Goal: Task Accomplishment & Management: Manage account settings

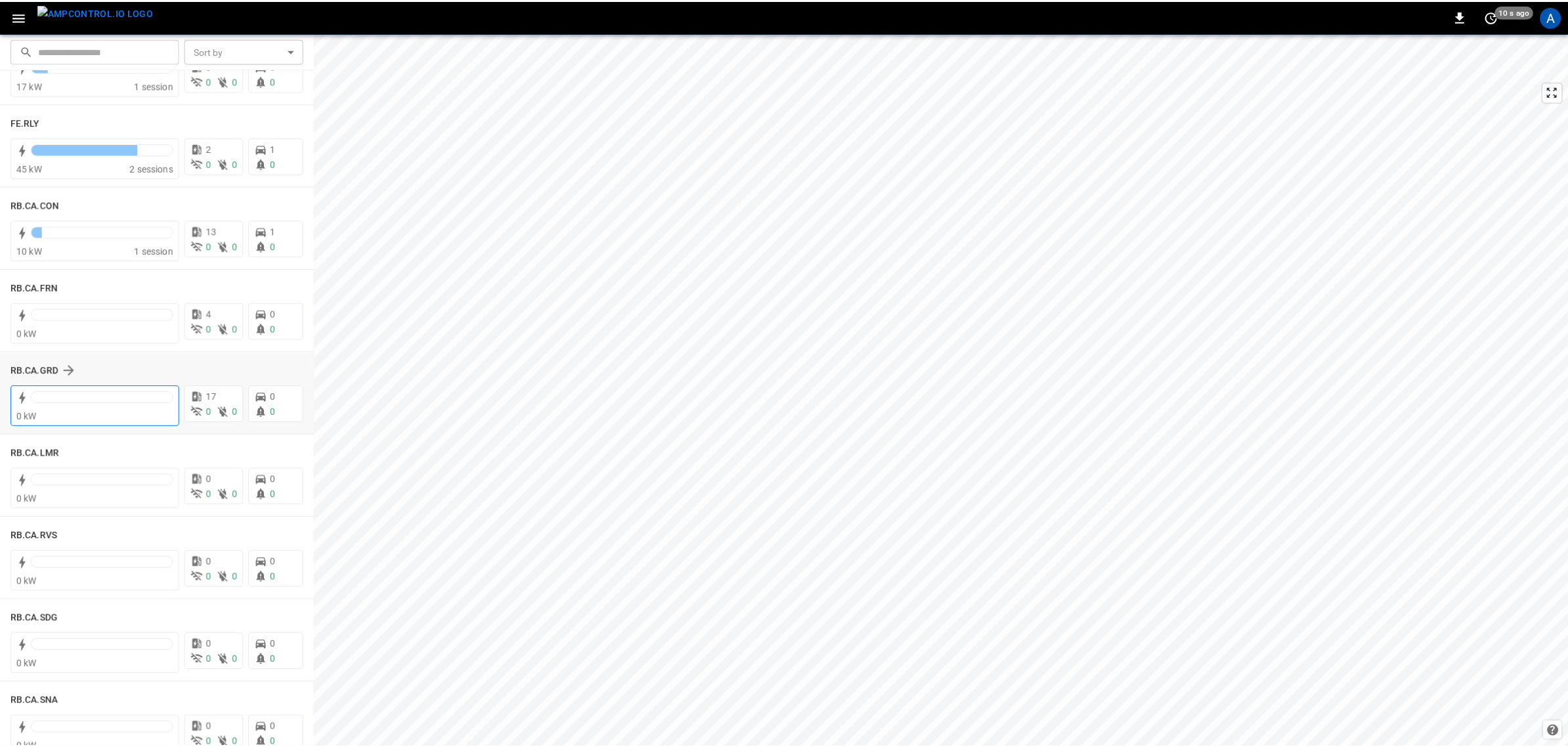
scroll to position [1640, 0]
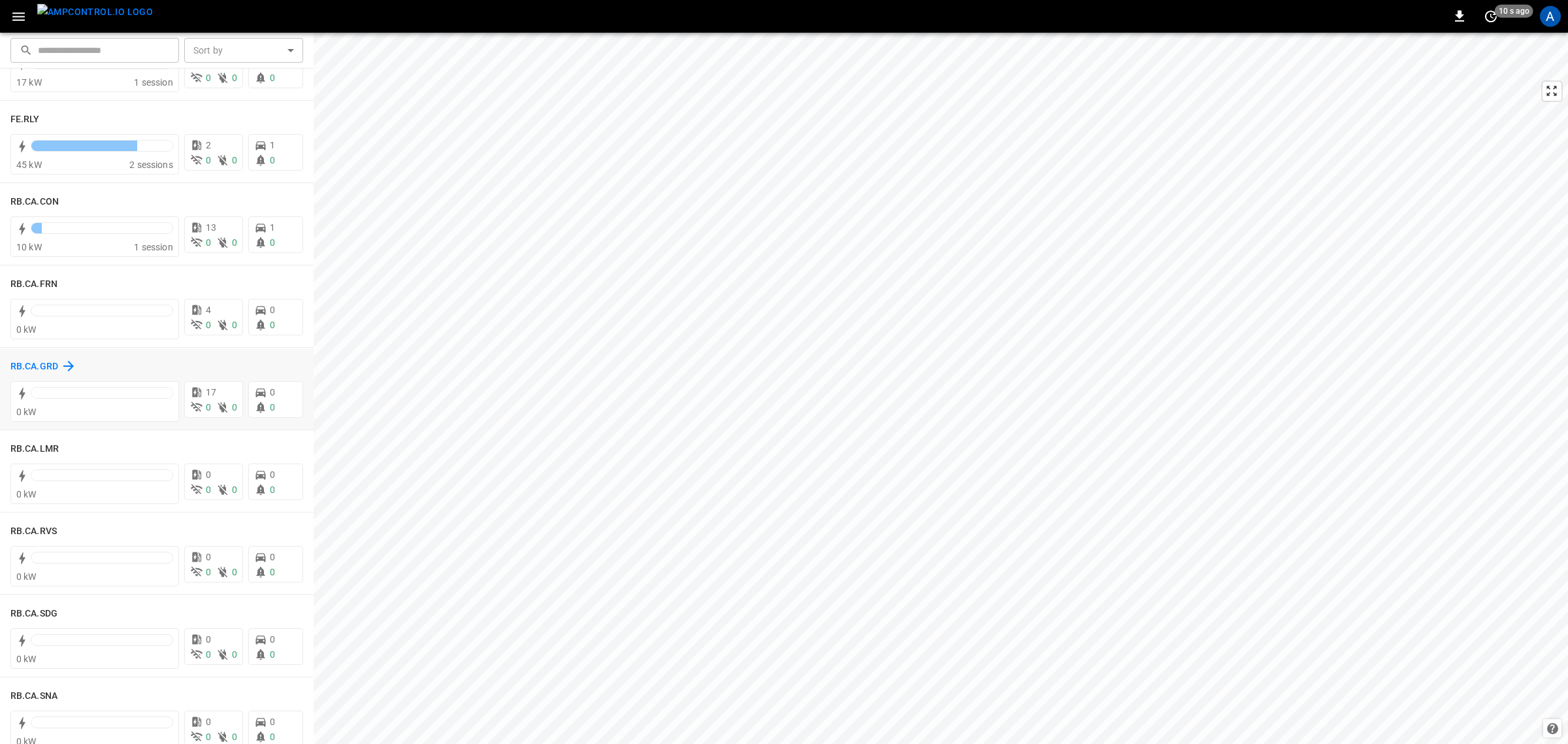
click at [31, 367] on h6 "RB.CA.GRD" at bounding box center [34, 367] width 47 height 15
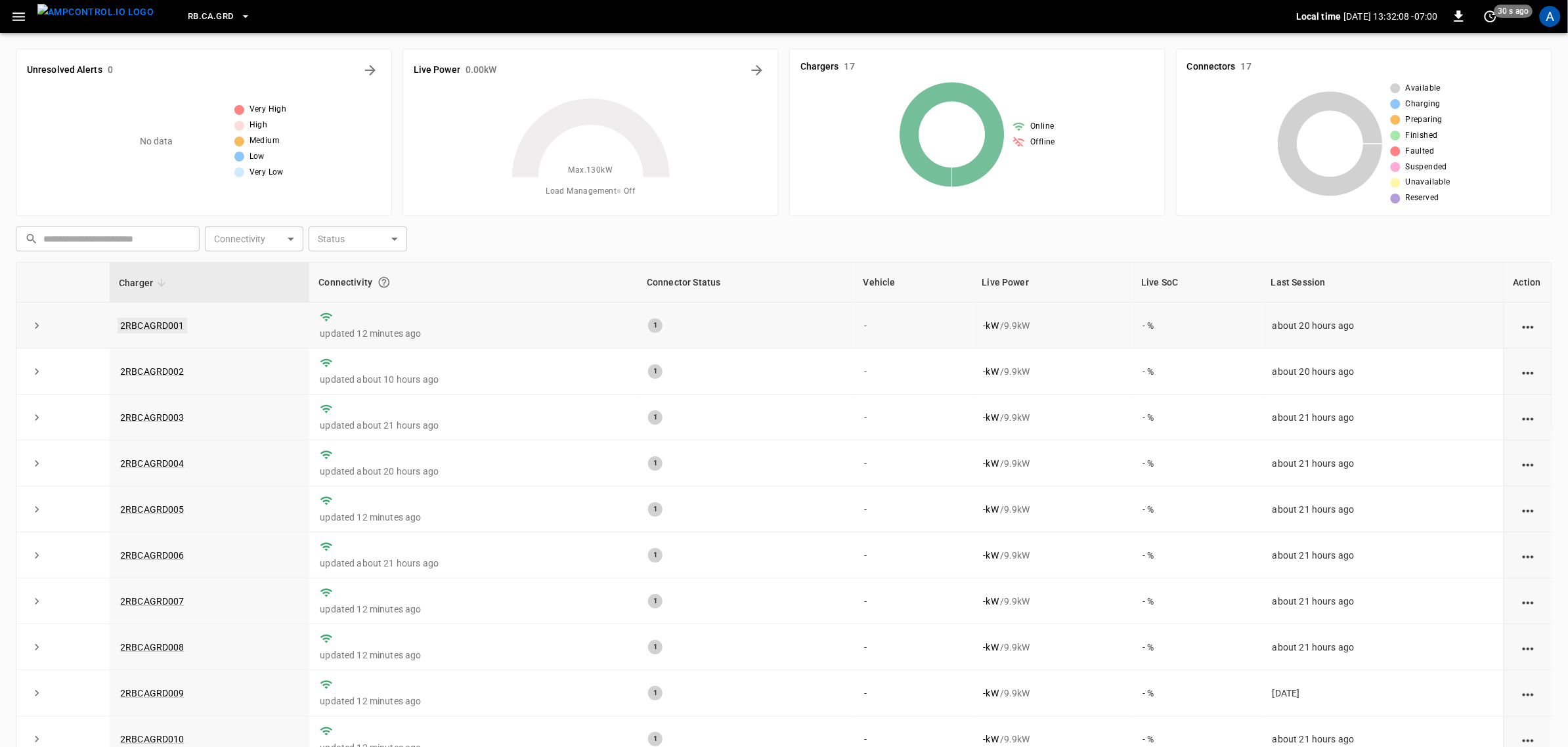
click at [132, 328] on link "2RBCAGRD001" at bounding box center [152, 326] width 70 height 16
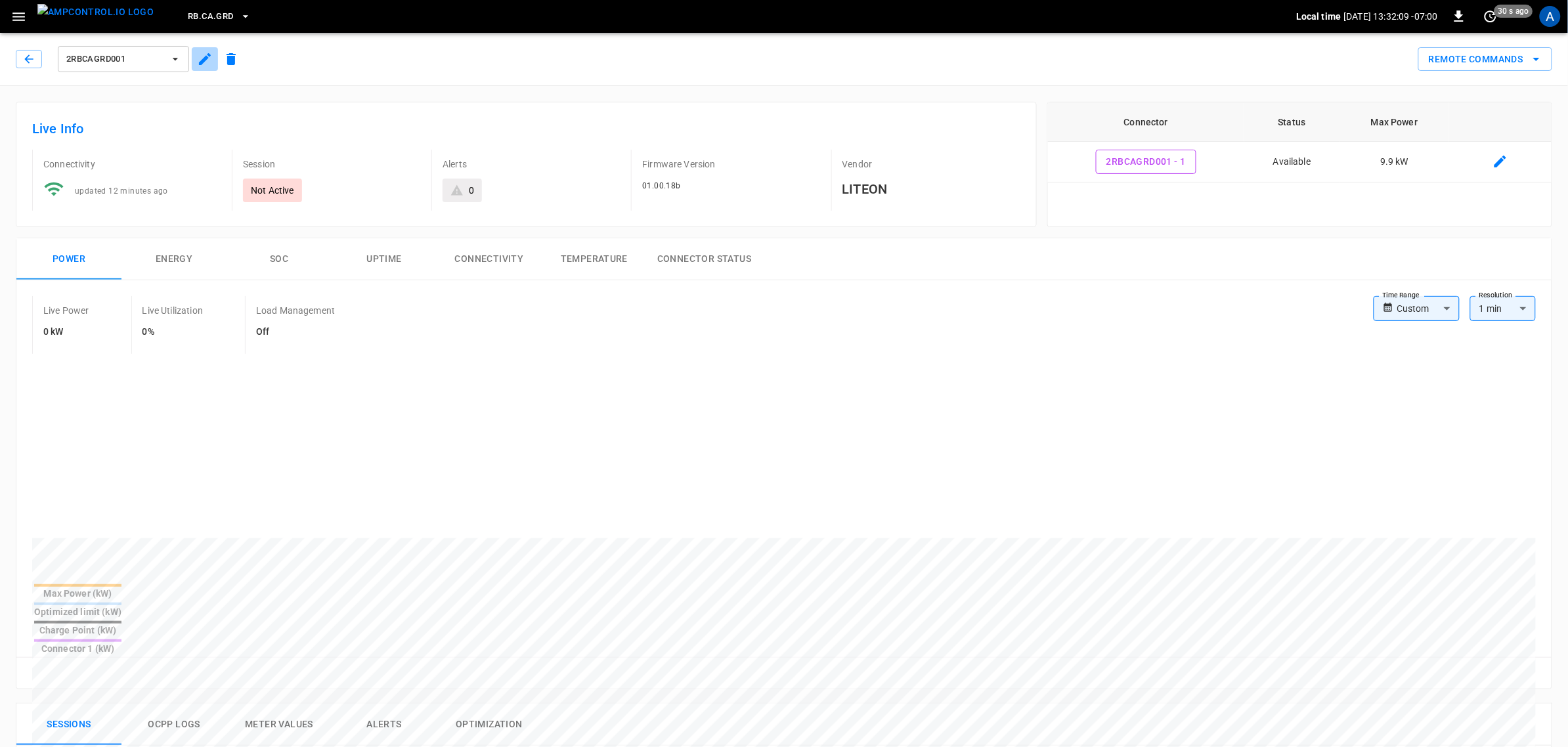
click at [204, 53] on icon "button" at bounding box center [205, 59] width 16 height 16
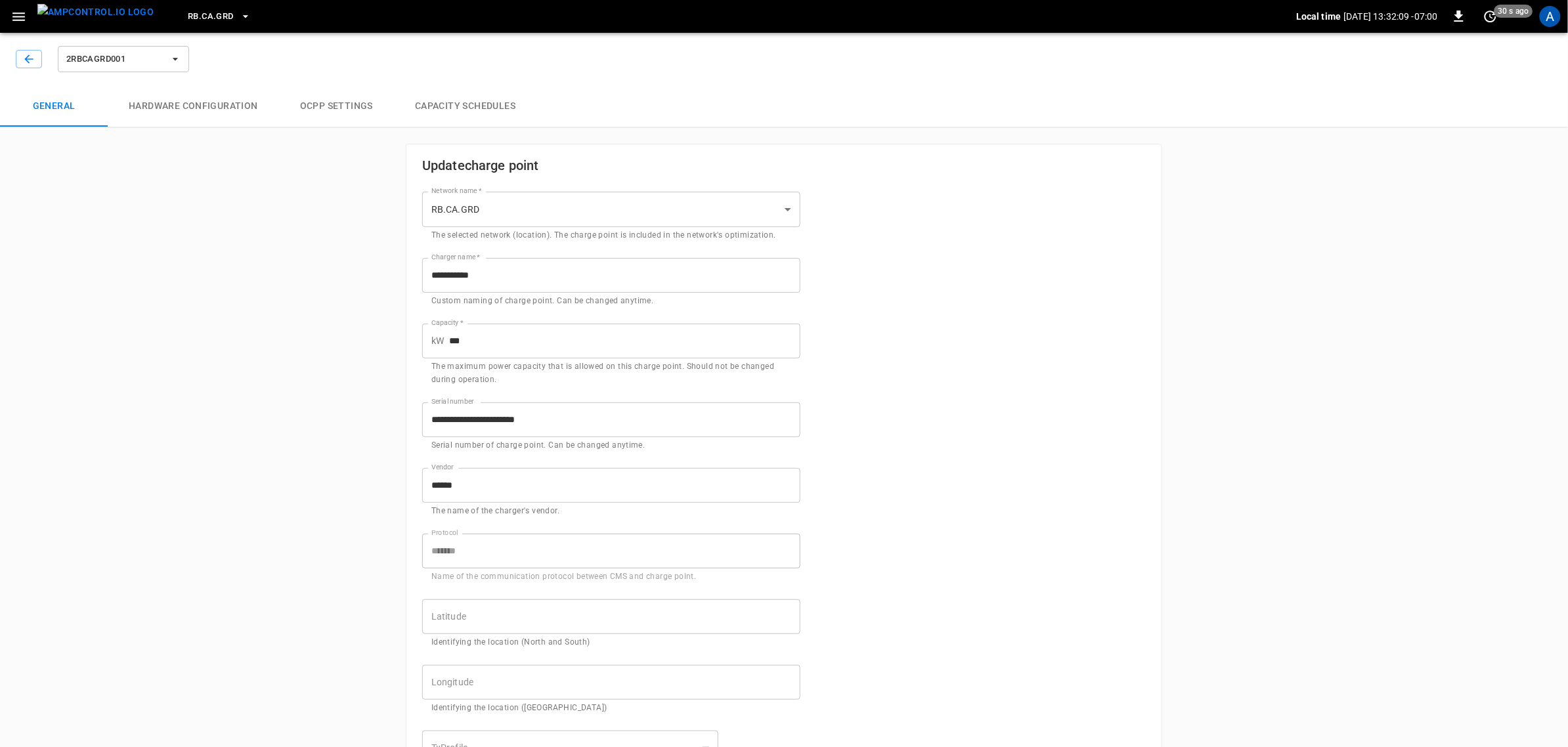
type input "**********"
click at [29, 57] on icon "button" at bounding box center [29, 59] width 13 height 13
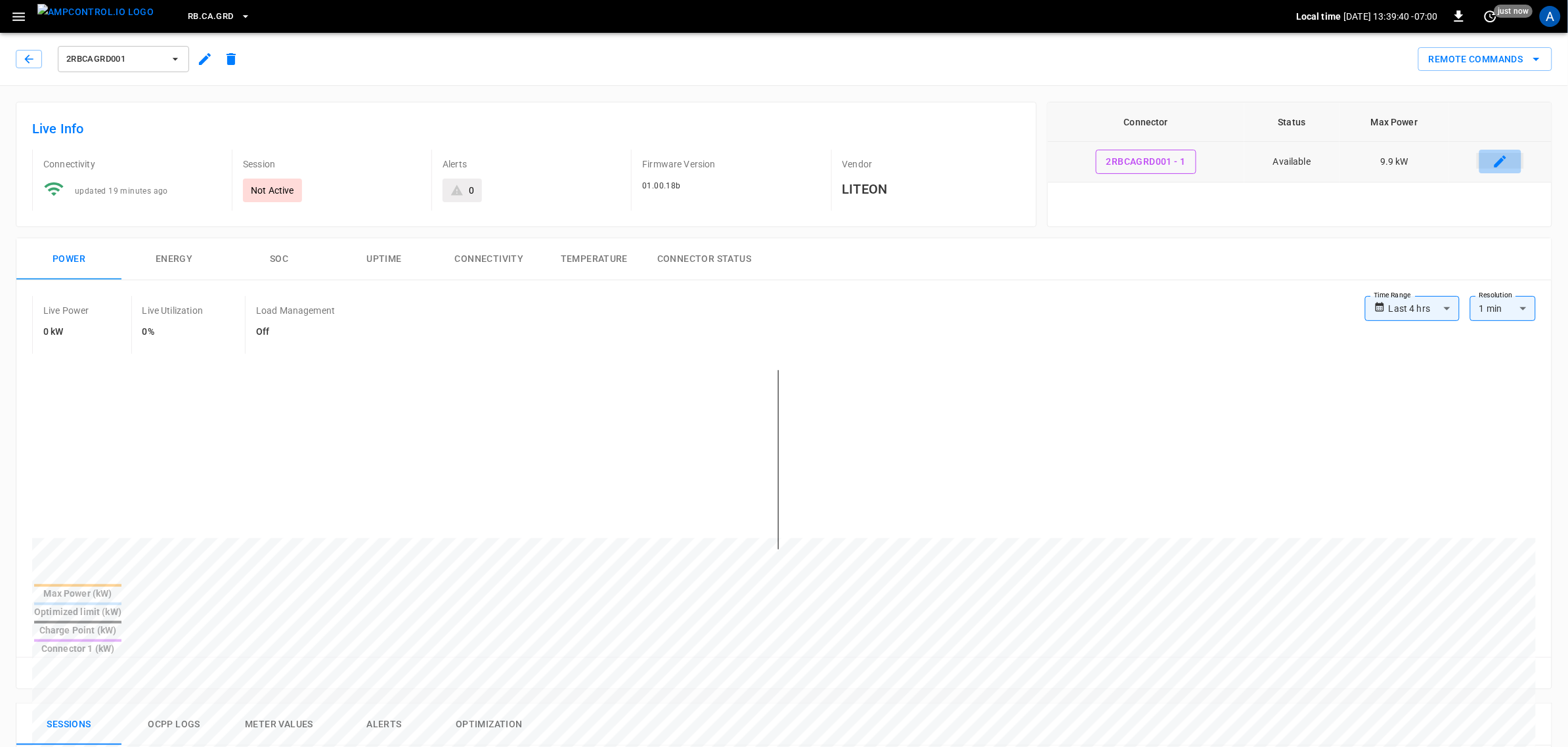
click at [1504, 163] on icon "connector table" at bounding box center [1501, 162] width 16 height 16
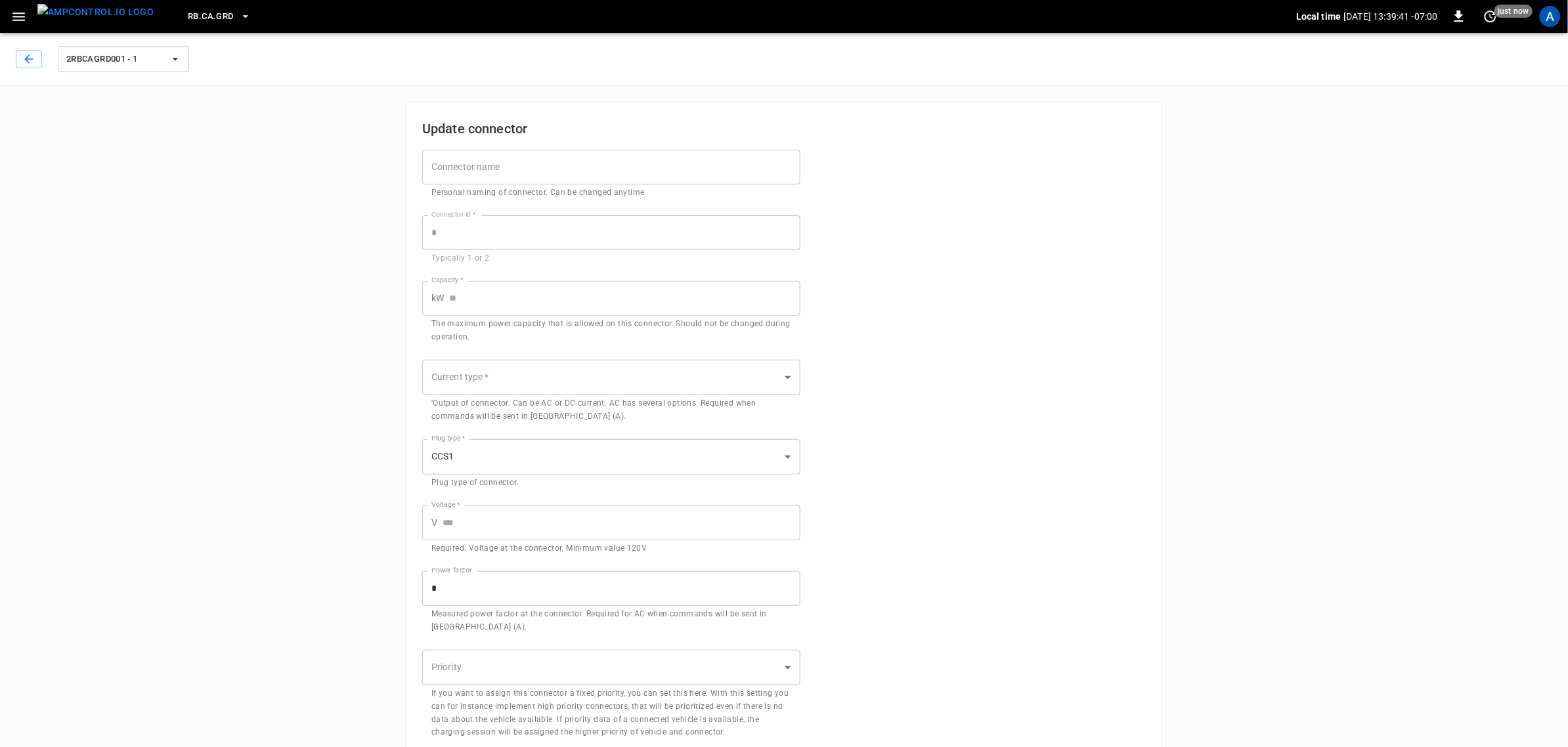
type input "***"
type input "*********"
type input "******"
type input "***"
type input "*"
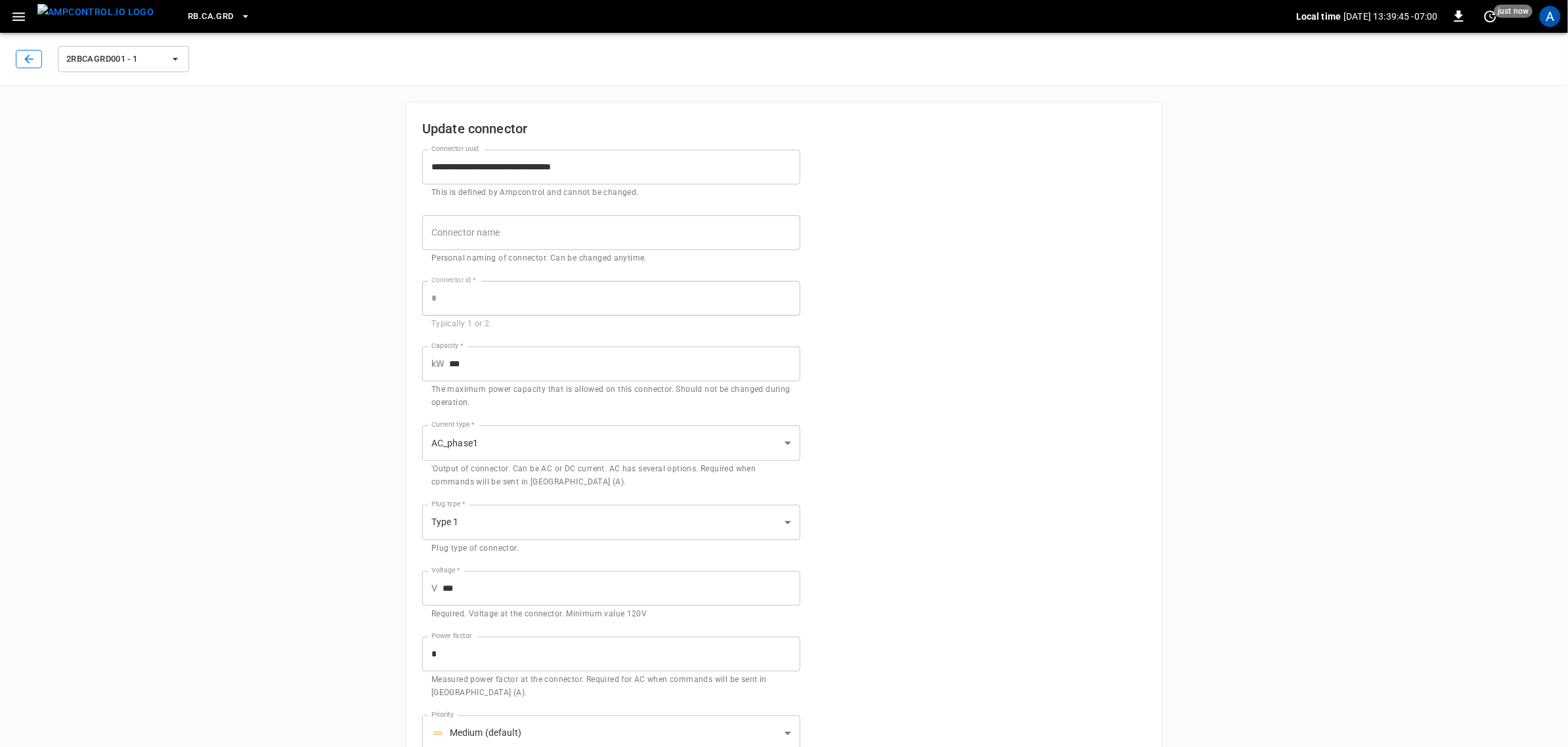
click at [36, 56] on button "button" at bounding box center [29, 59] width 26 height 18
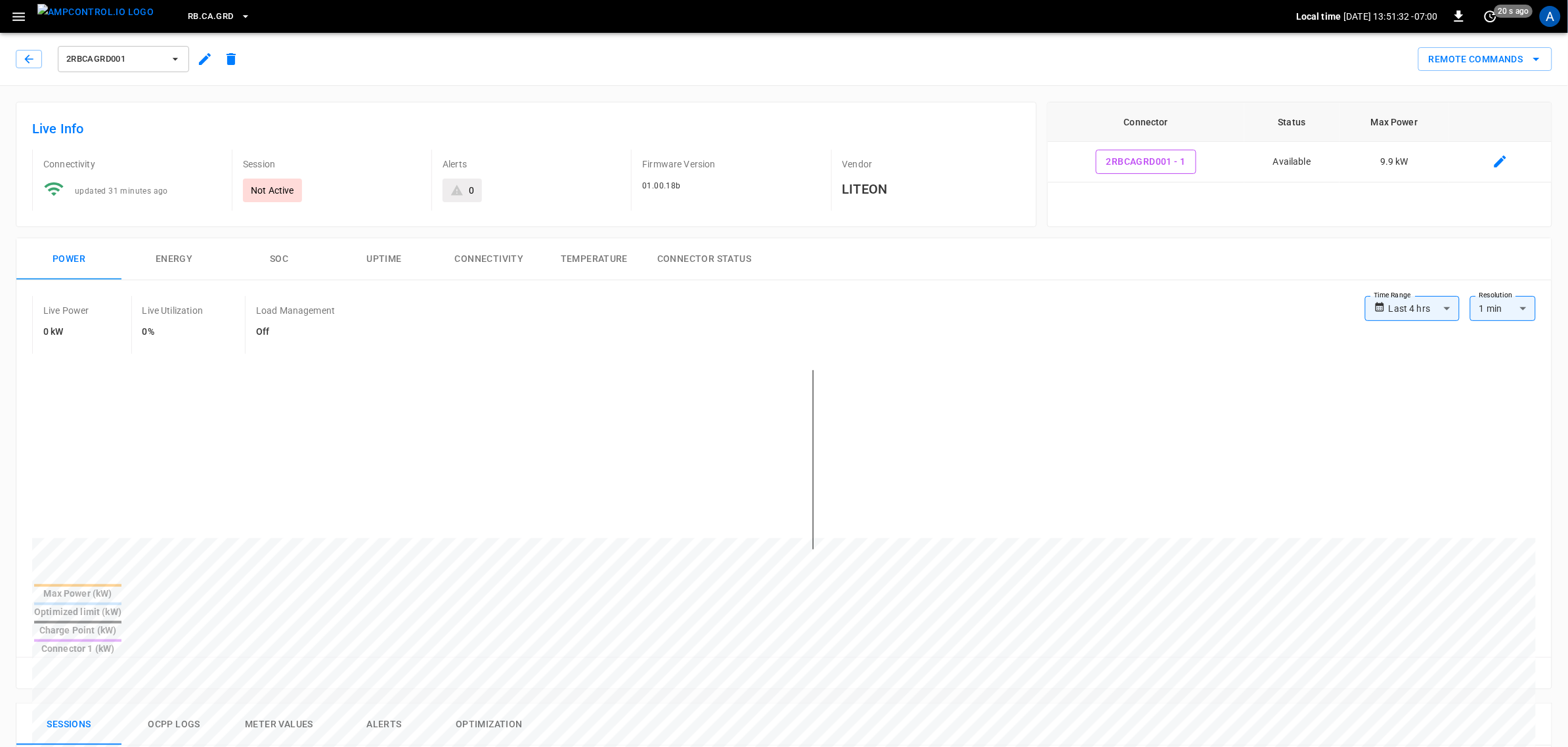
click at [398, 67] on div "Remote Commands" at bounding box center [898, 53] width 1308 height 34
click at [29, 53] on icon "button" at bounding box center [29, 59] width 13 height 13
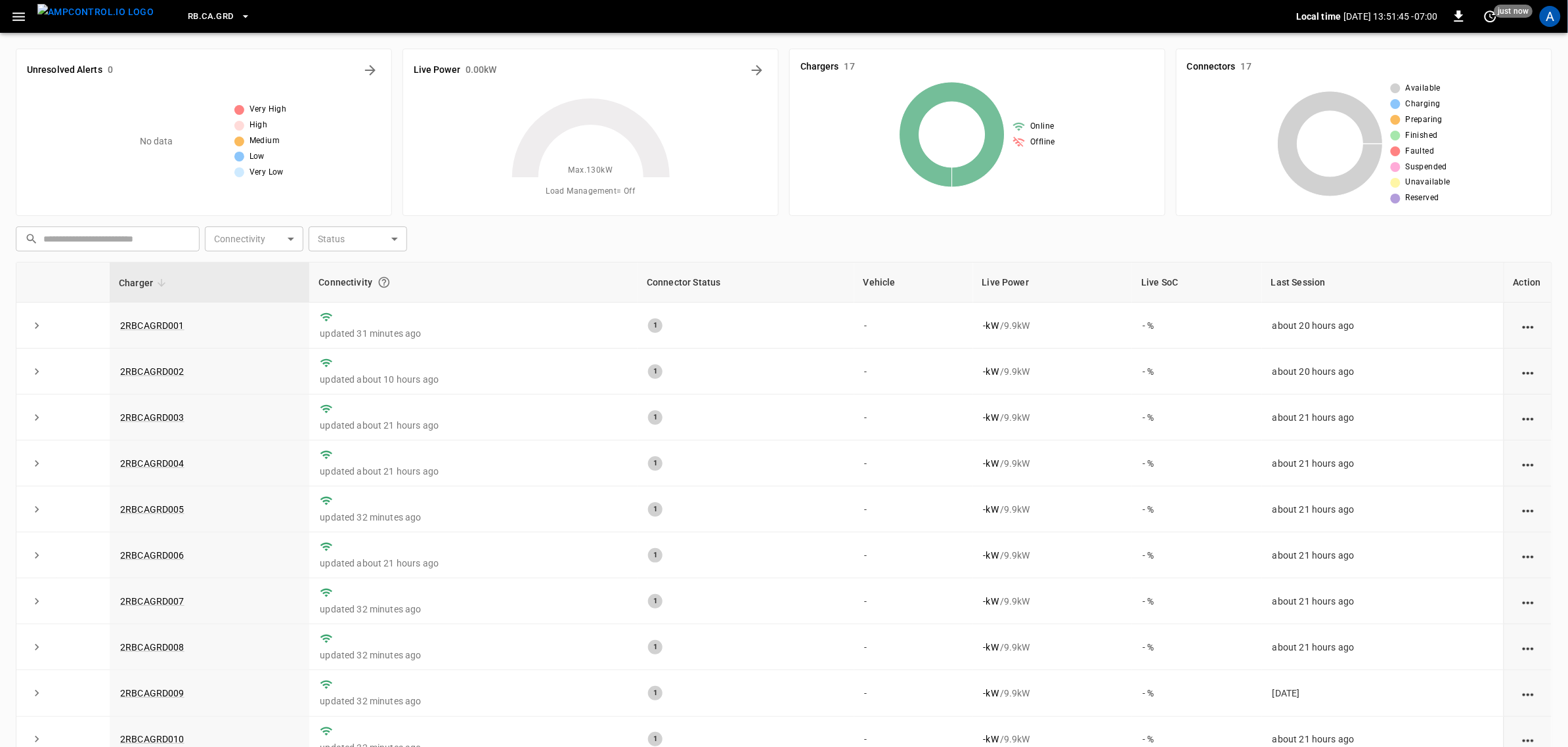
click at [17, 15] on icon "button" at bounding box center [18, 17] width 16 height 16
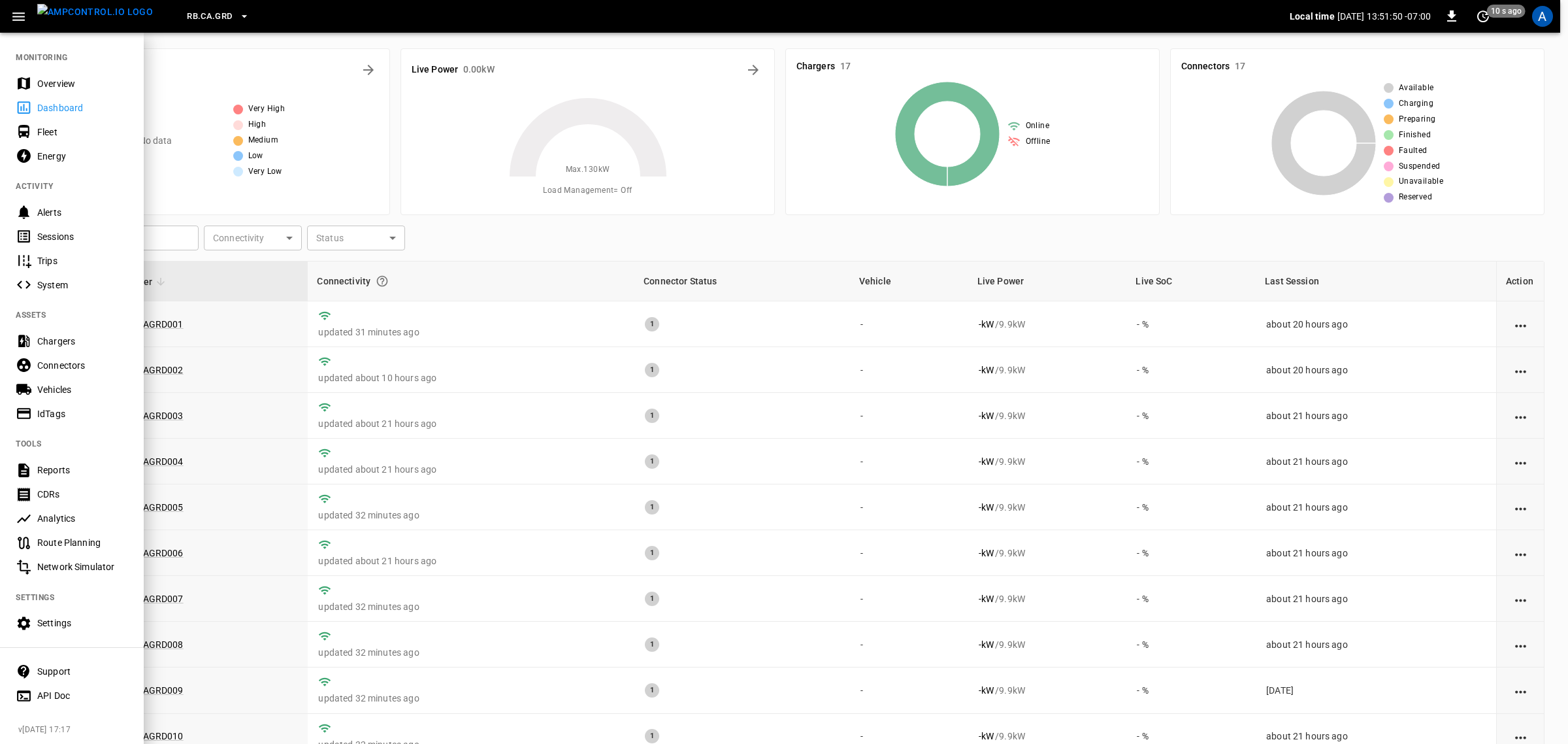
click at [54, 163] on div "Energy" at bounding box center [71, 155] width 144 height 24
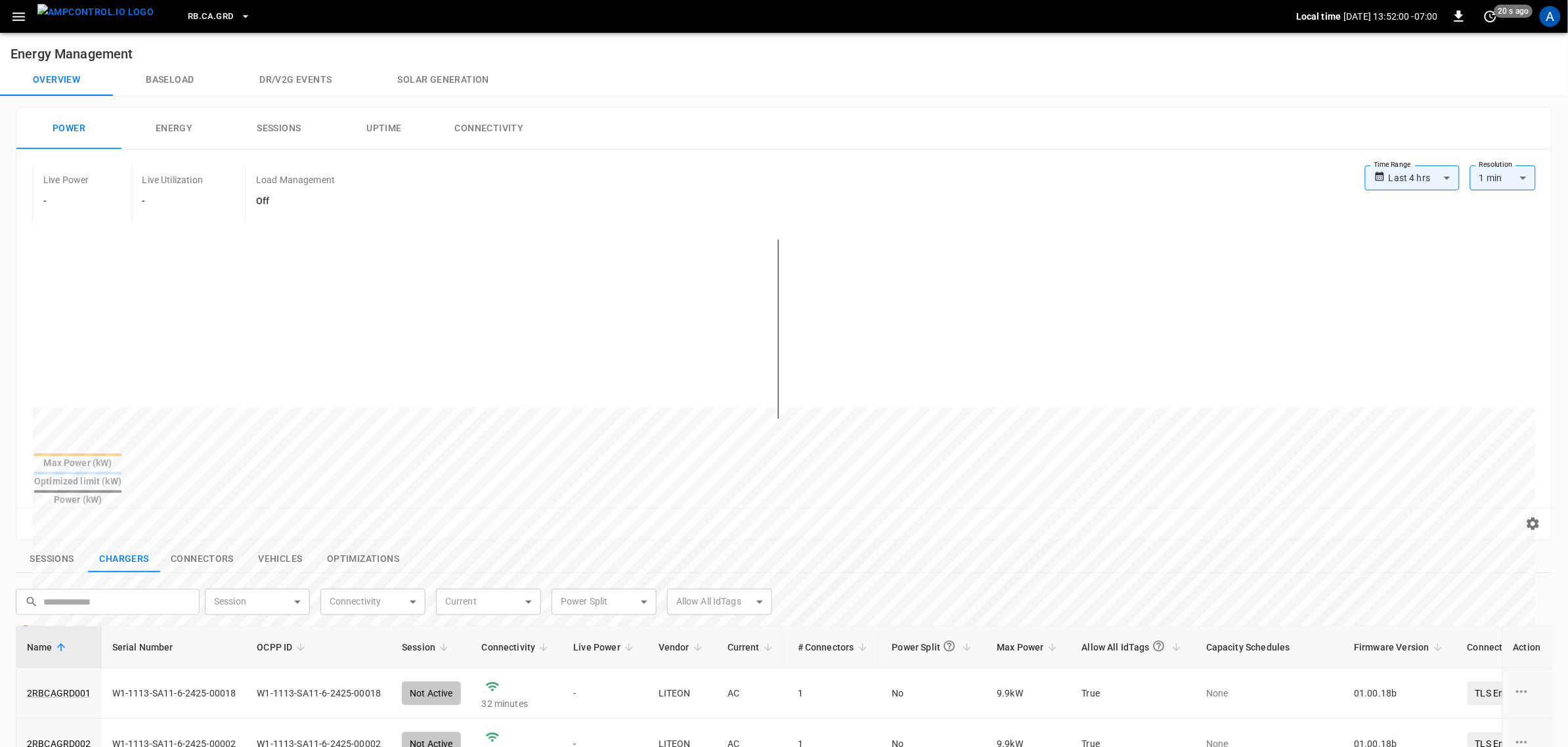
click at [161, 75] on button "Baseload" at bounding box center [169, 80] width 114 height 31
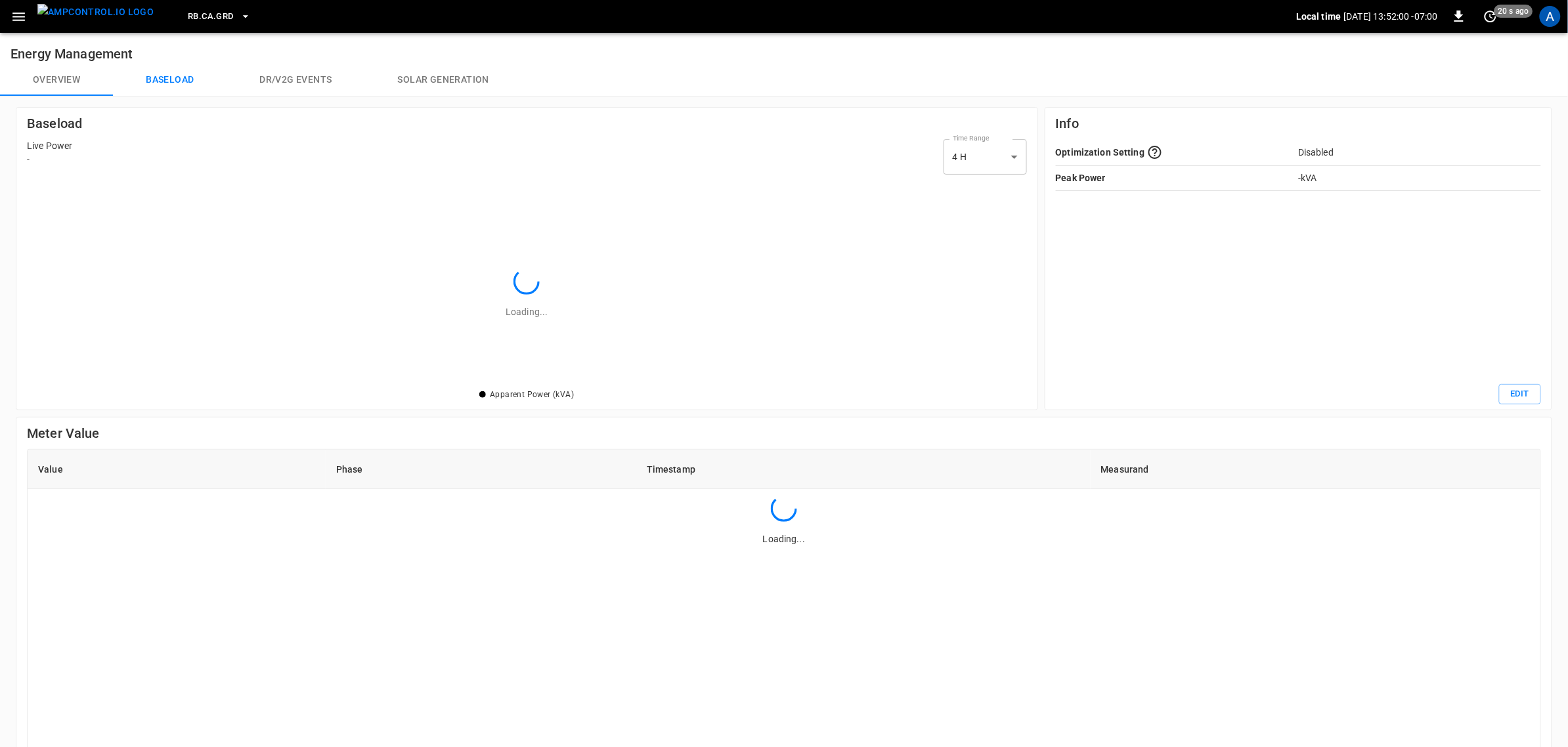
scroll to position [199, 992]
click at [332, 86] on button "Dr/V2G events" at bounding box center [295, 80] width 138 height 31
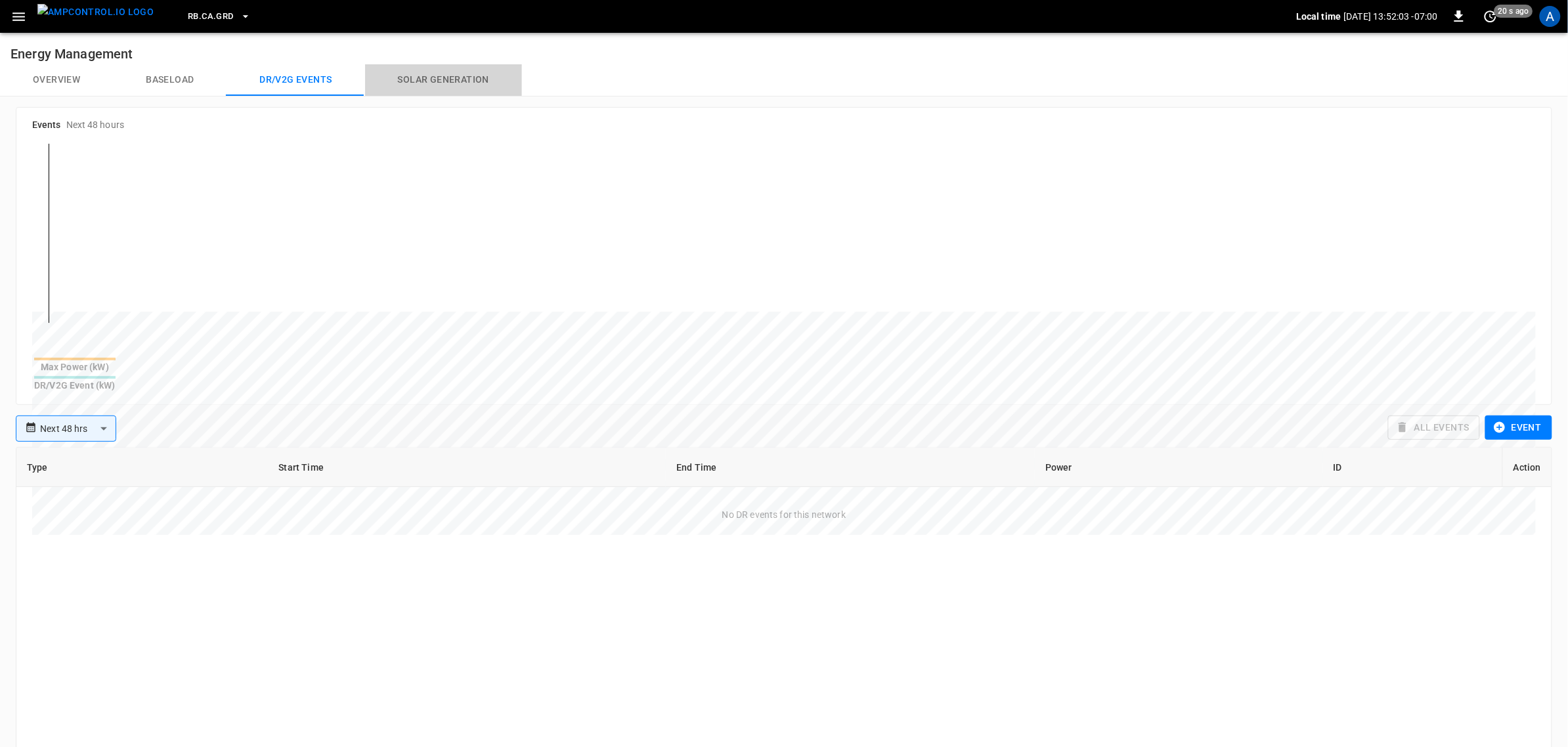
click at [451, 86] on button "Solar generation" at bounding box center [443, 80] width 157 height 31
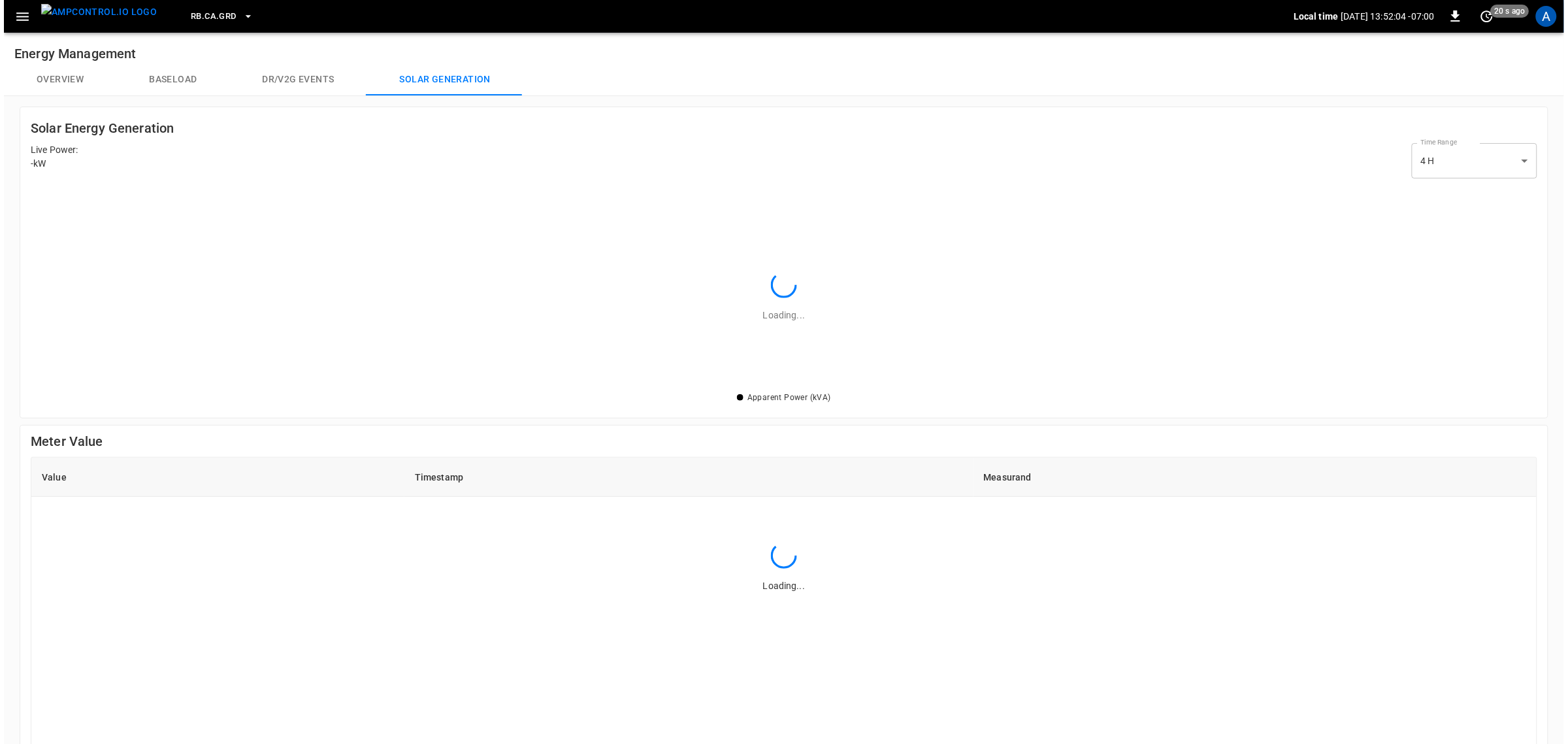
scroll to position [198, 1499]
click at [17, 20] on icon "button" at bounding box center [18, 17] width 16 height 16
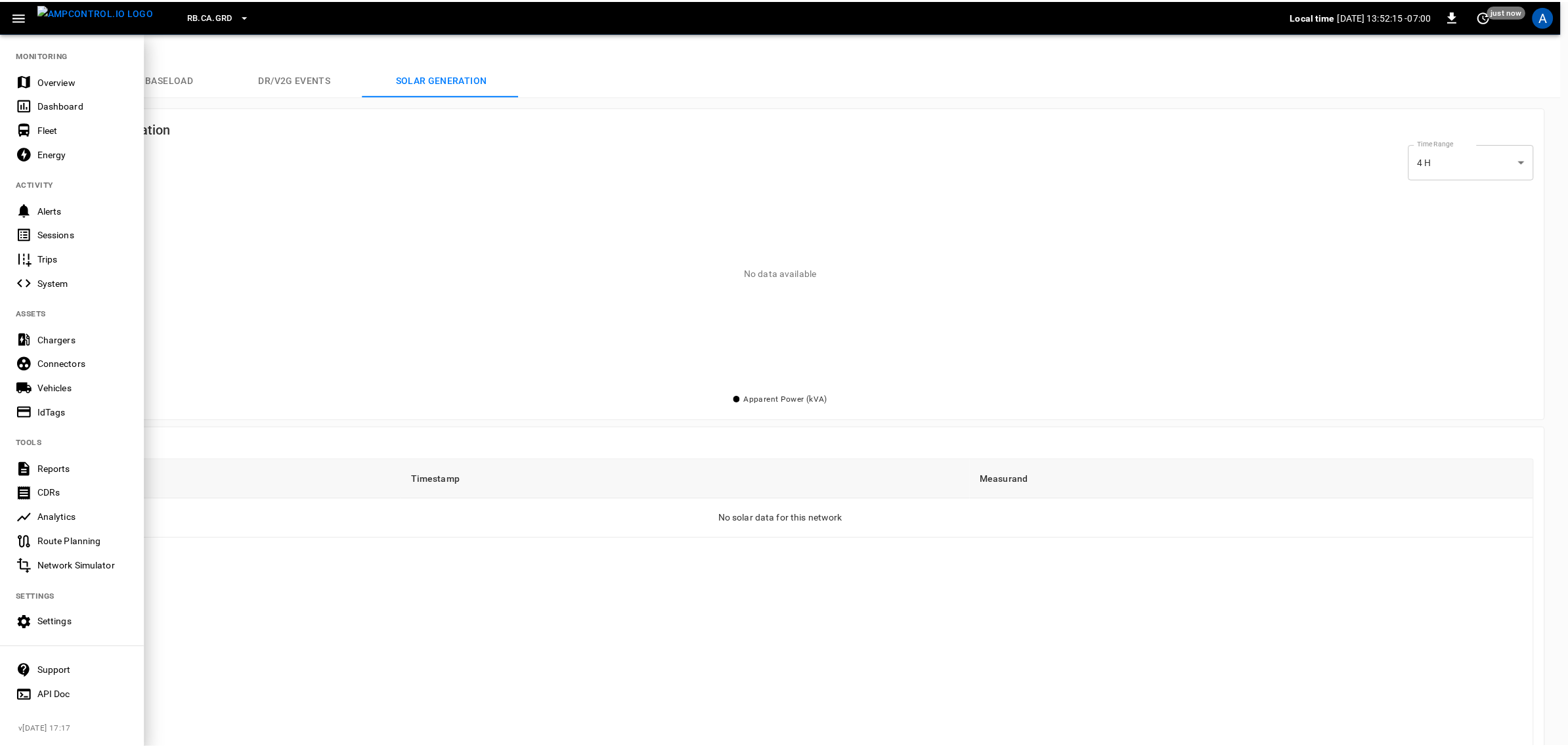
scroll to position [10, 0]
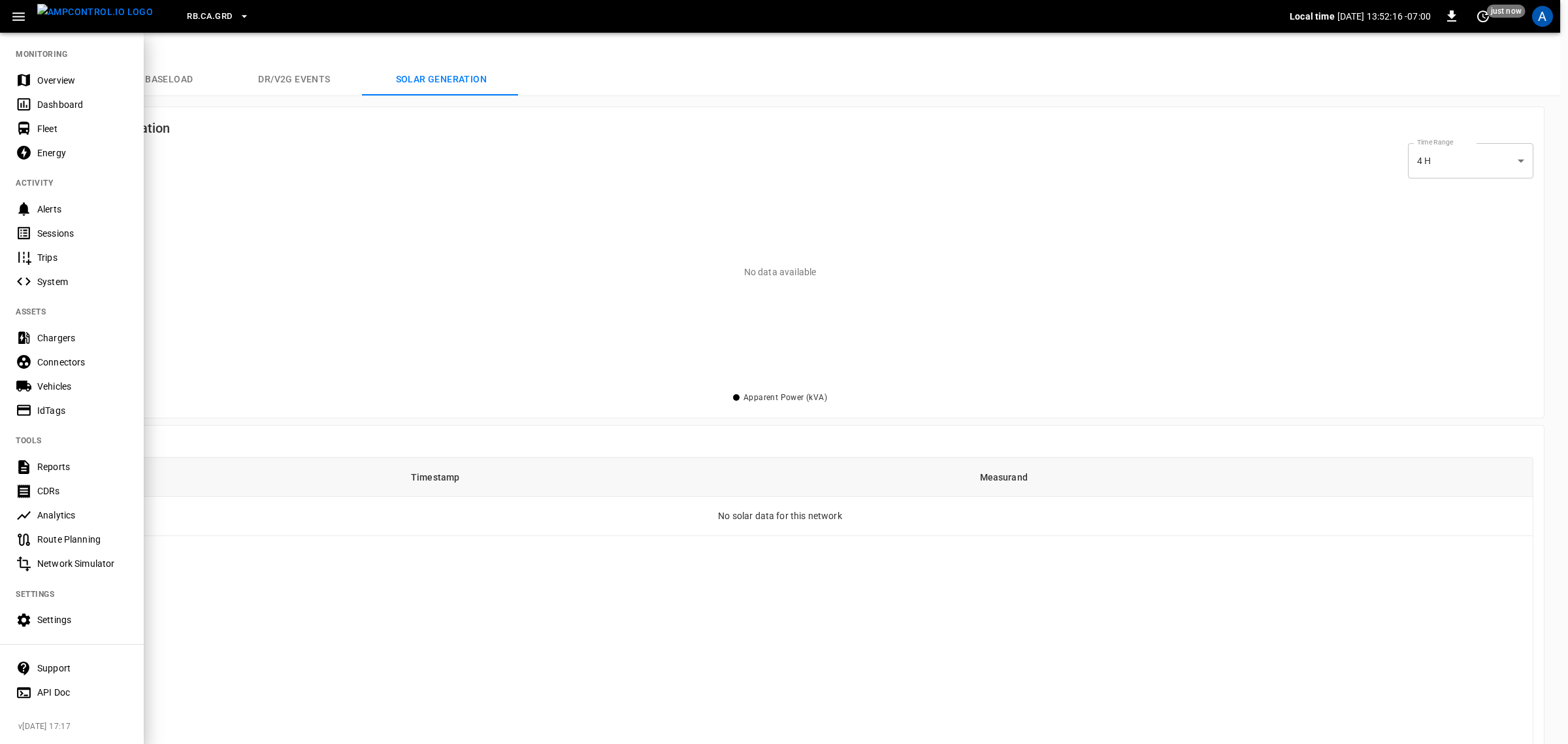
click at [71, 619] on div "Settings" at bounding box center [82, 620] width 91 height 13
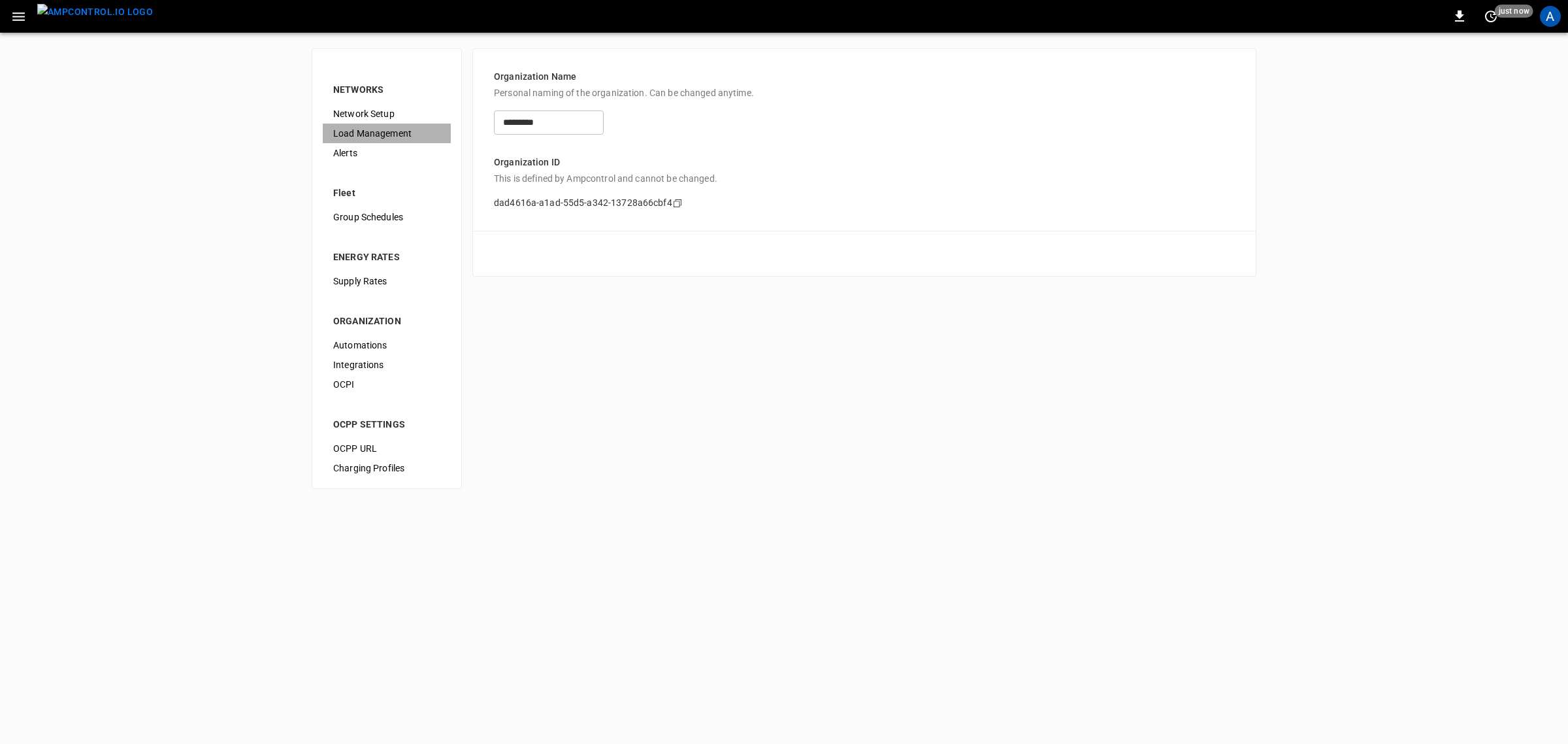
click at [373, 128] on span "Load Management" at bounding box center [386, 133] width 107 height 14
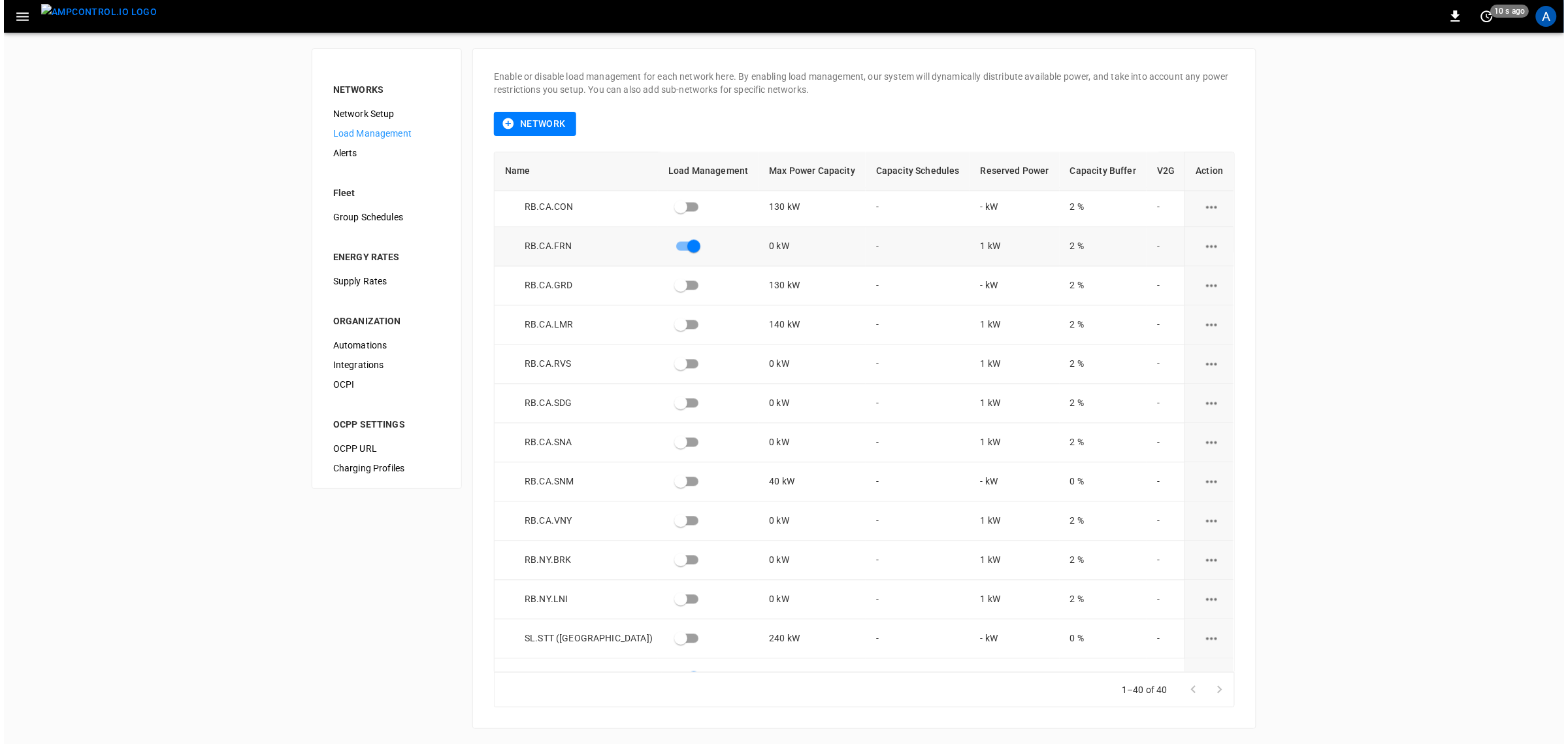
scroll to position [980, 0]
click at [12, 13] on icon "button" at bounding box center [18, 17] width 16 height 16
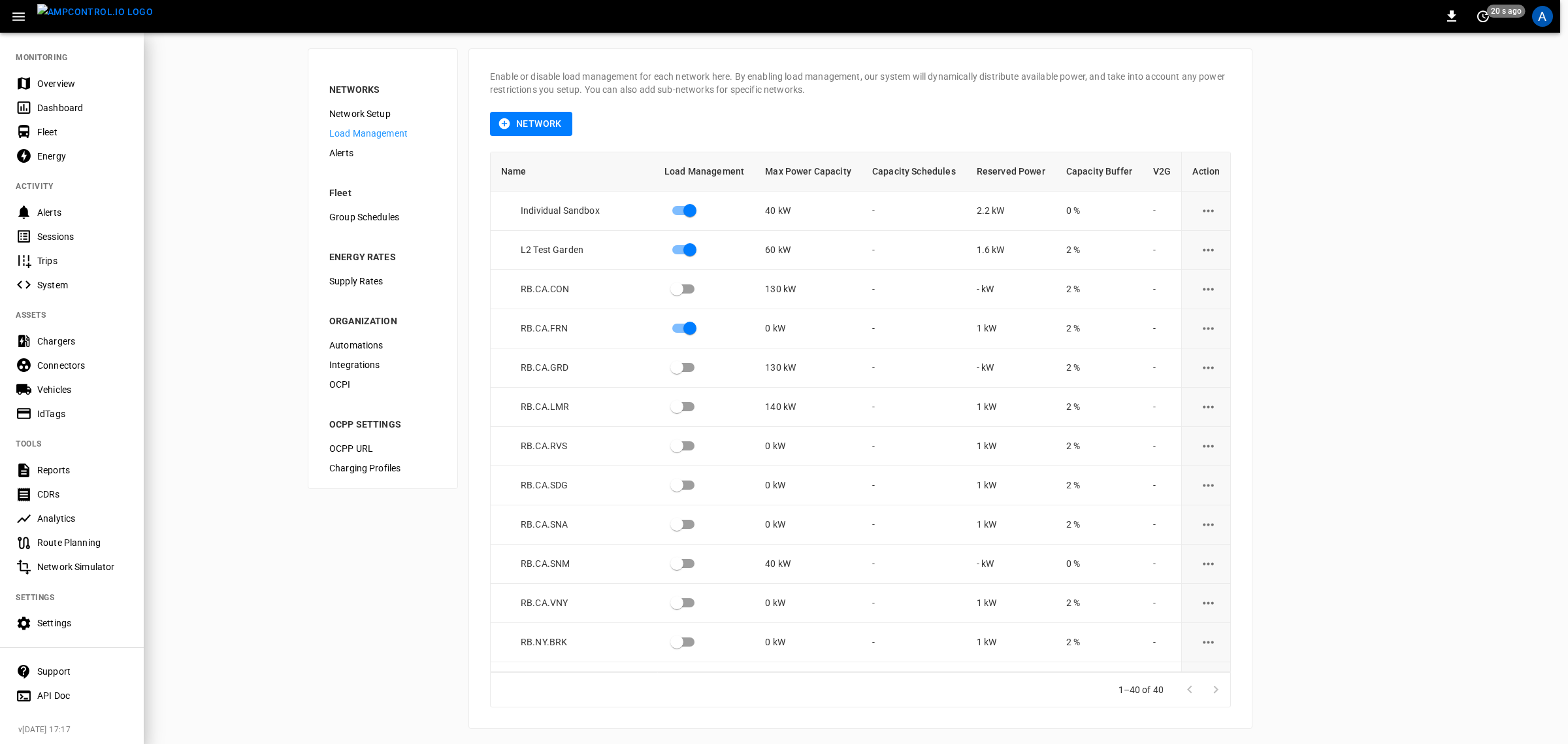
click at [54, 88] on div "Overview" at bounding box center [82, 84] width 91 height 13
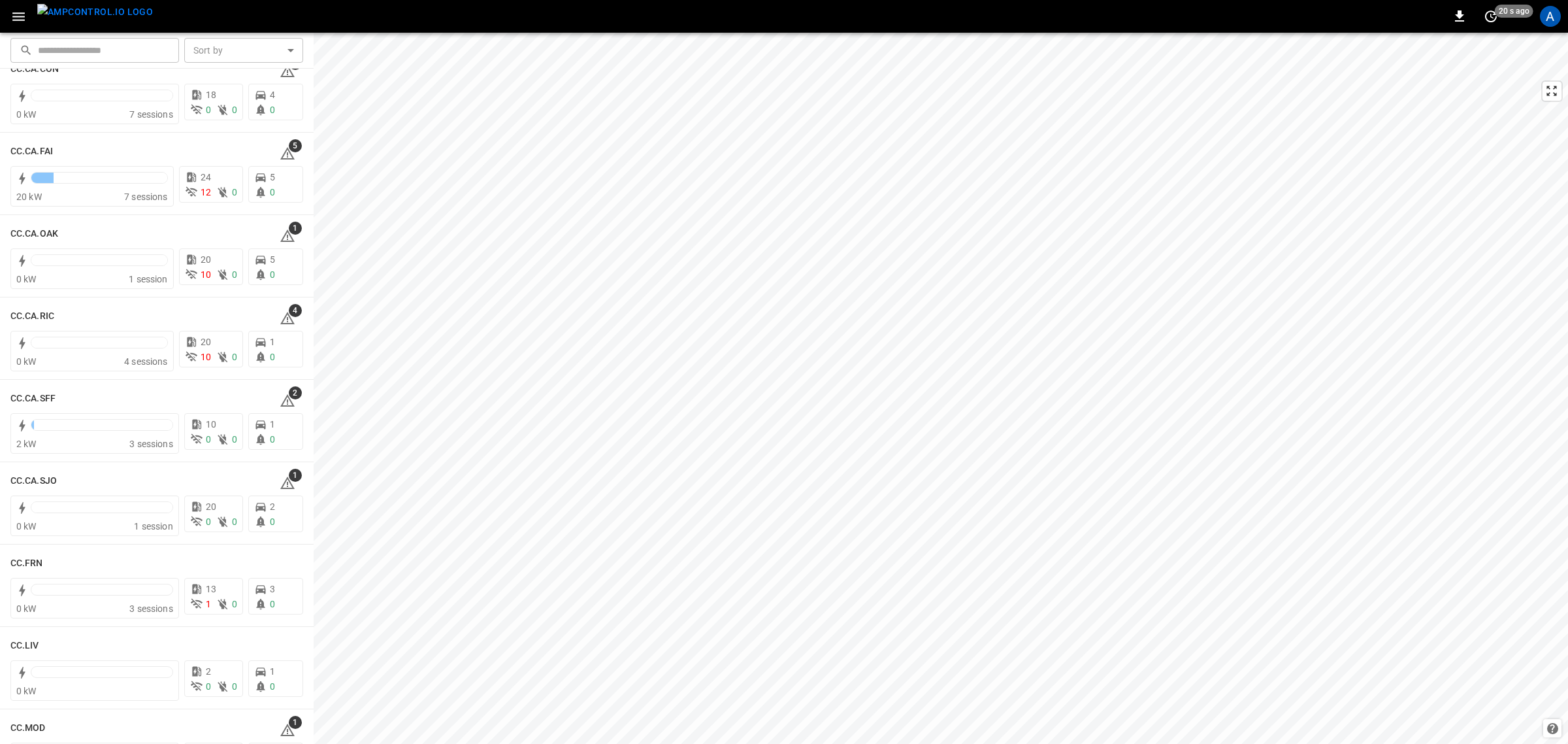
scroll to position [327, 0]
